Goal: Task Accomplishment & Management: Use online tool/utility

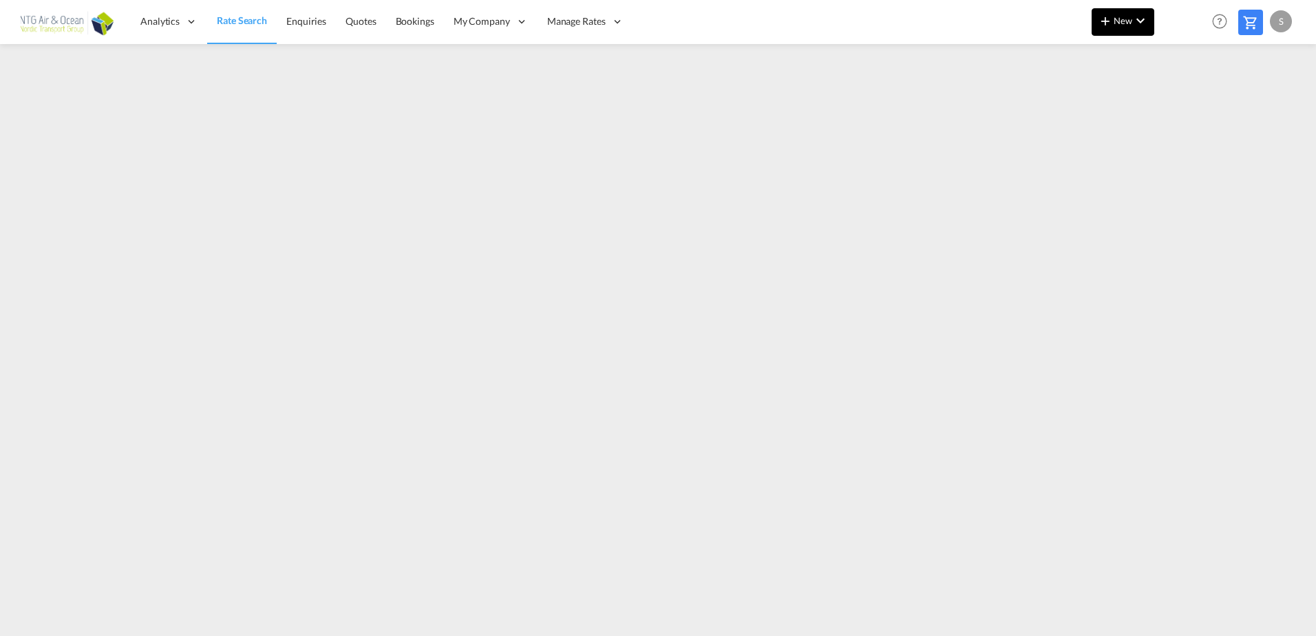
click at [1152, 26] on button "New" at bounding box center [1122, 22] width 63 height 28
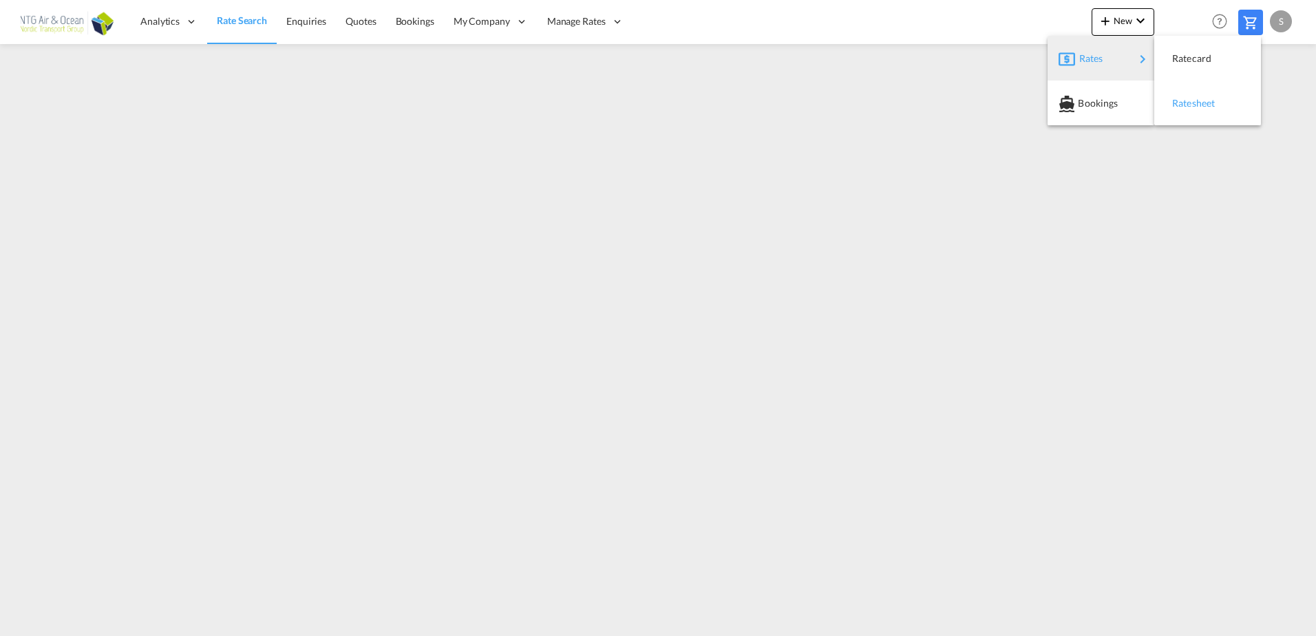
click at [1187, 97] on span "Ratesheet" at bounding box center [1179, 103] width 15 height 28
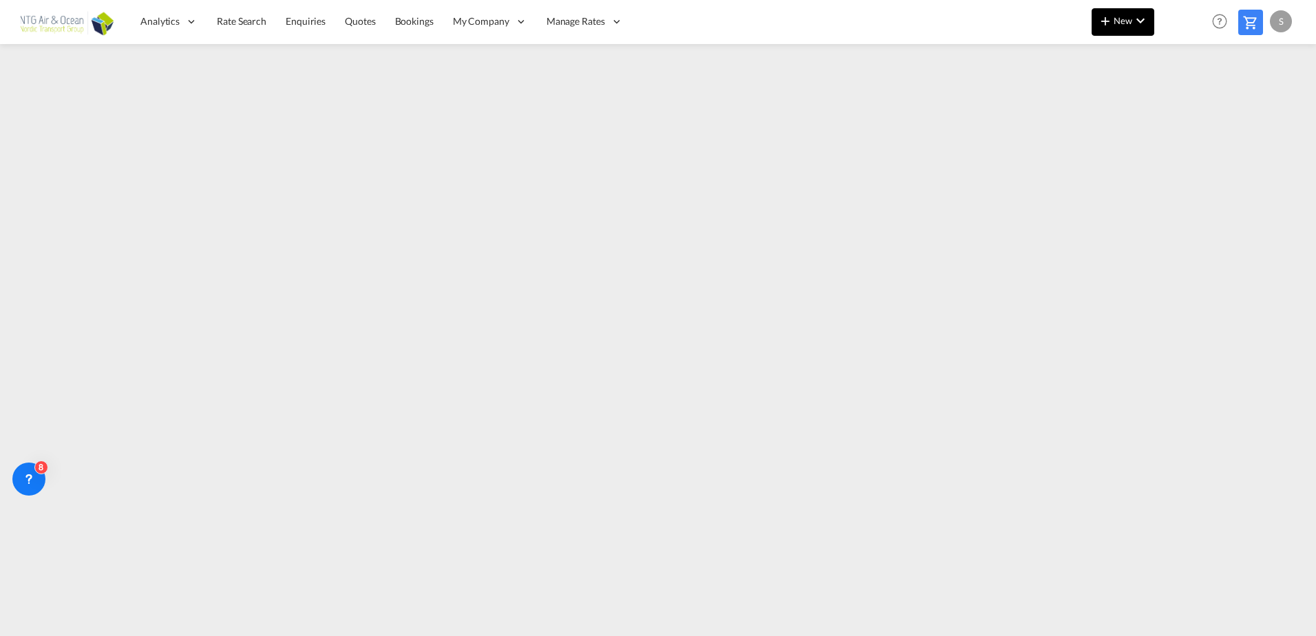
click at [1128, 34] on button "New" at bounding box center [1122, 22] width 63 height 28
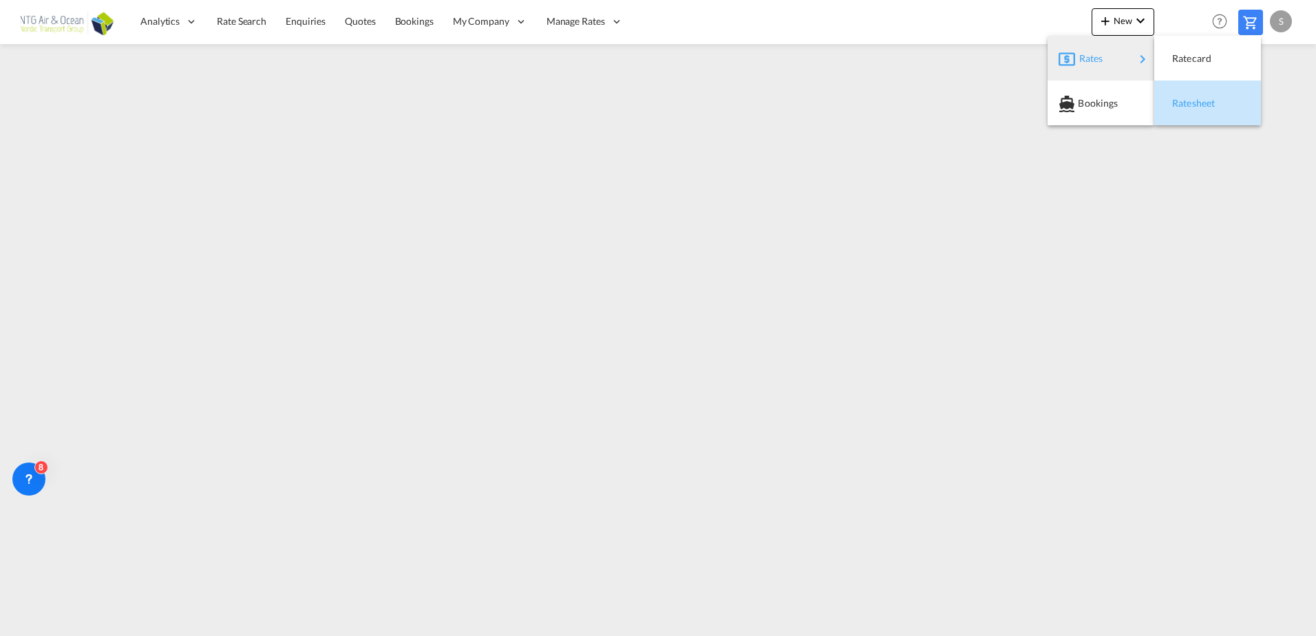
click at [1187, 105] on span "Ratesheet" at bounding box center [1179, 103] width 15 height 28
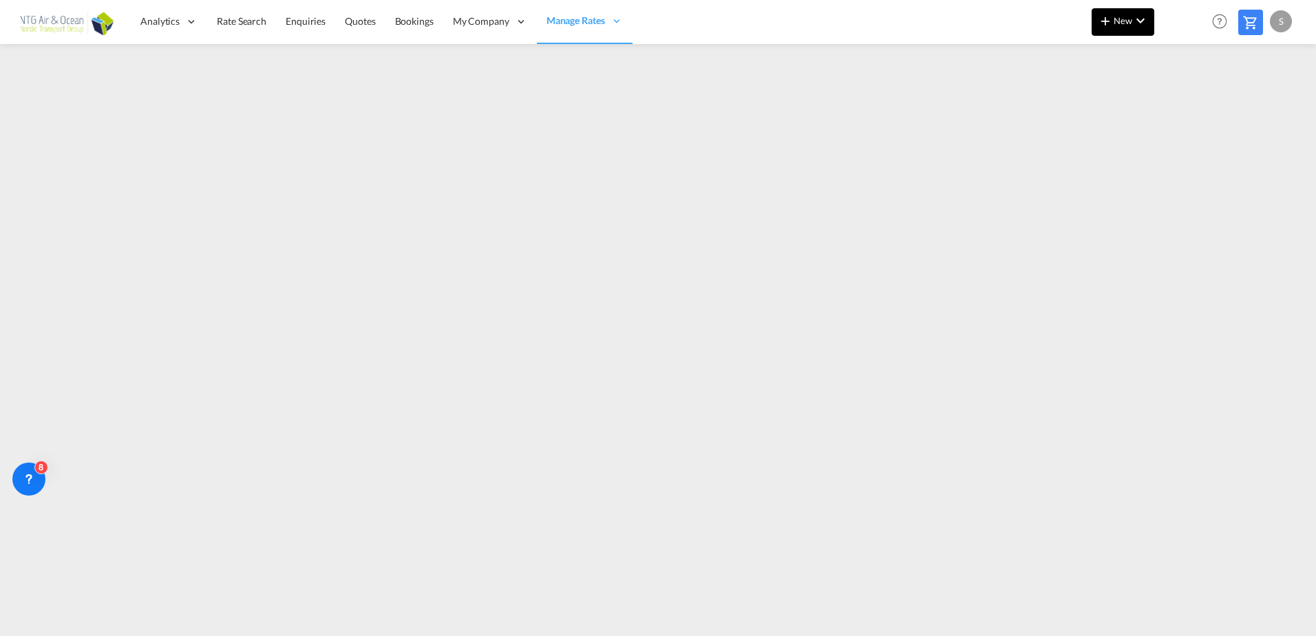
click at [1124, 24] on span "New" at bounding box center [1123, 20] width 52 height 11
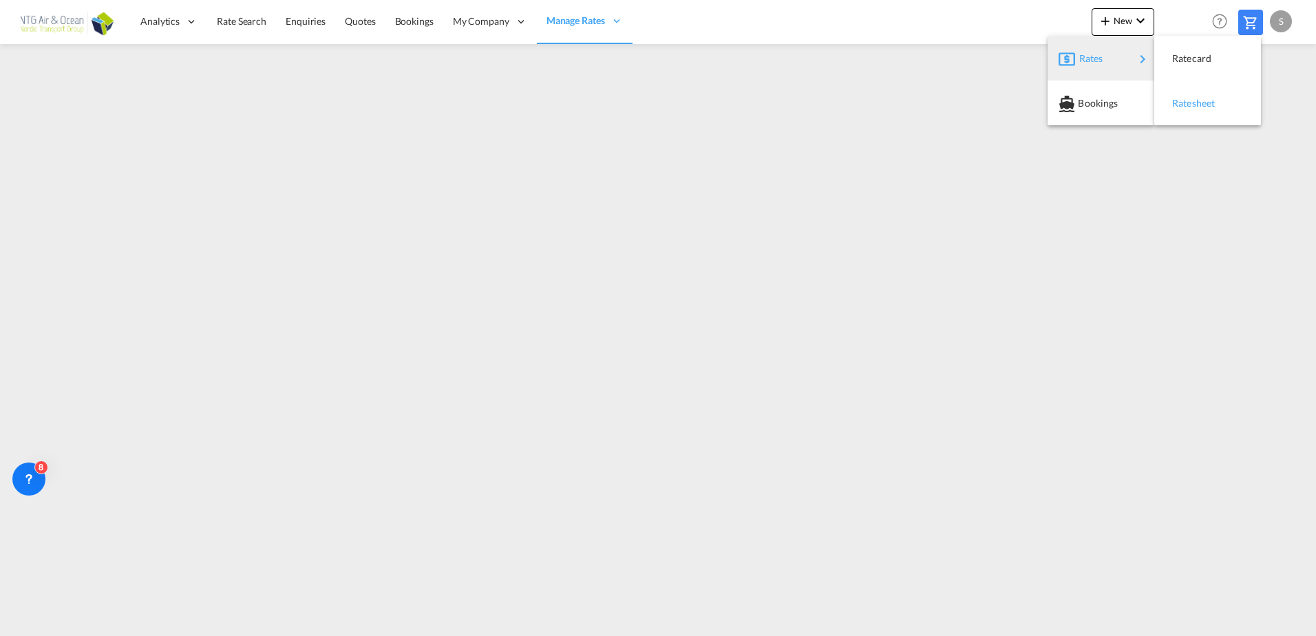
click at [1168, 91] on div "Ratesheet" at bounding box center [1207, 103] width 85 height 34
